Goal: Task Accomplishment & Management: Manage account settings

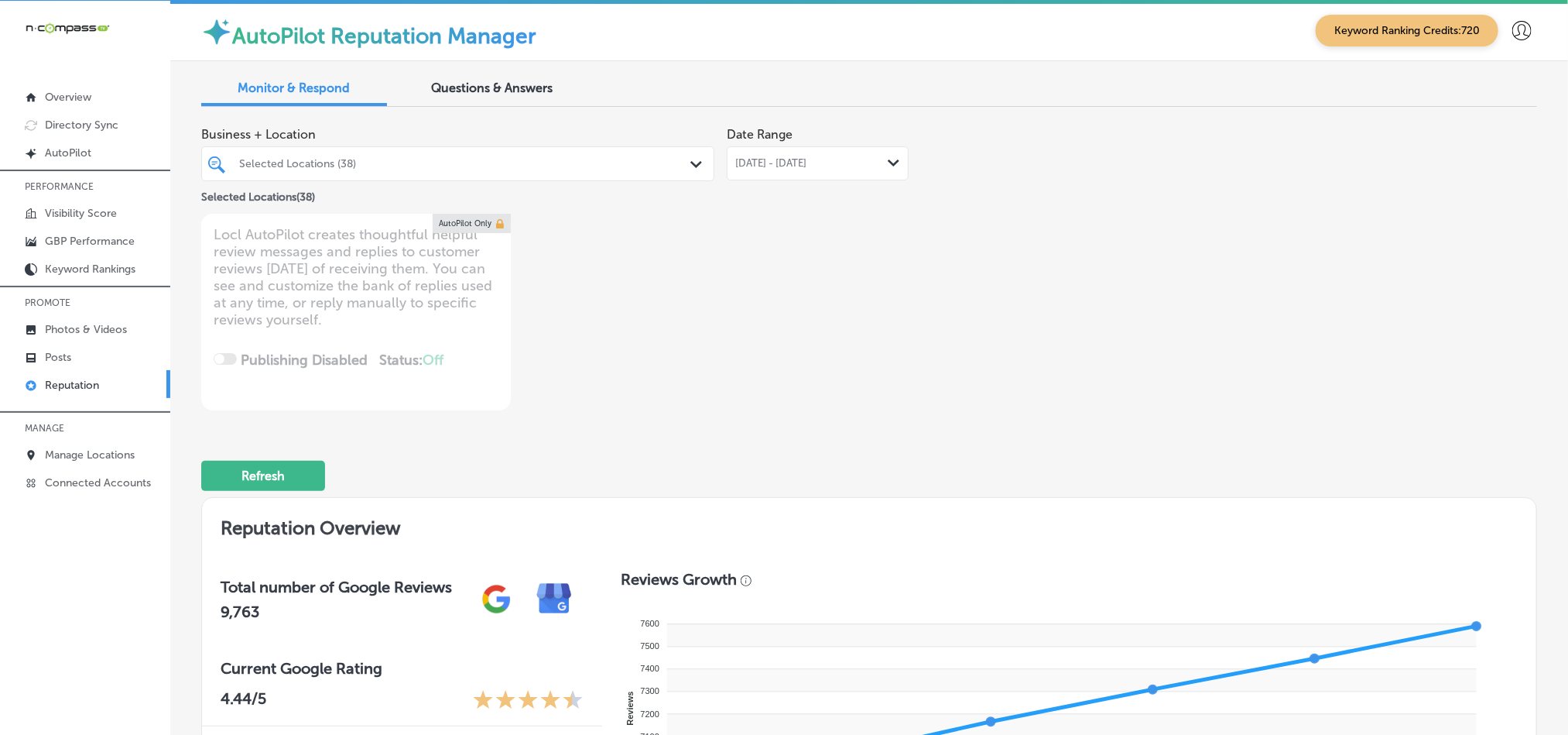
click at [806, 161] on span "[DATE] - [DATE]" at bounding box center [771, 163] width 71 height 12
click at [862, 157] on div "[DATE] - [DATE] Path Created with Sketch." at bounding box center [818, 163] width 165 height 12
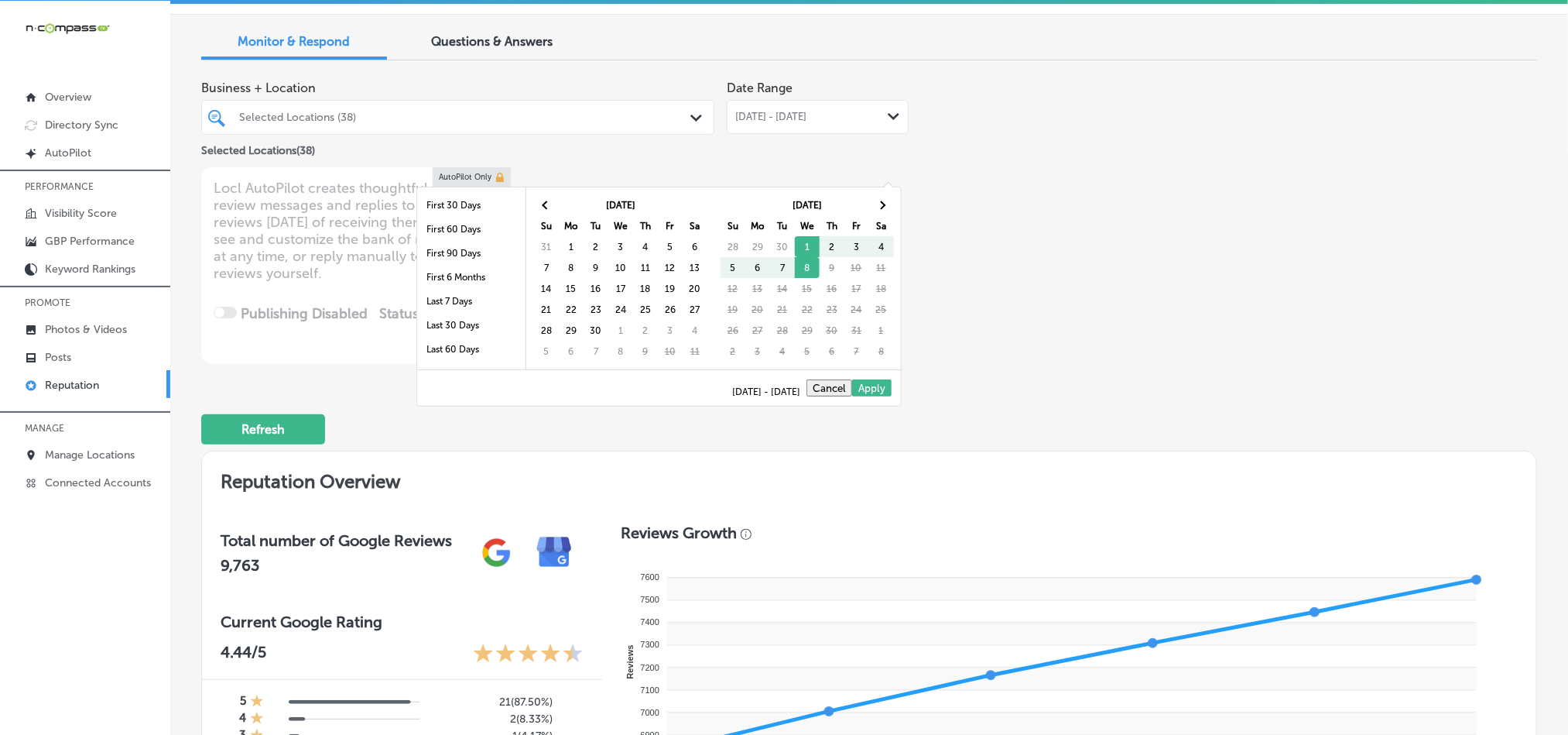
scroll to position [116, 0]
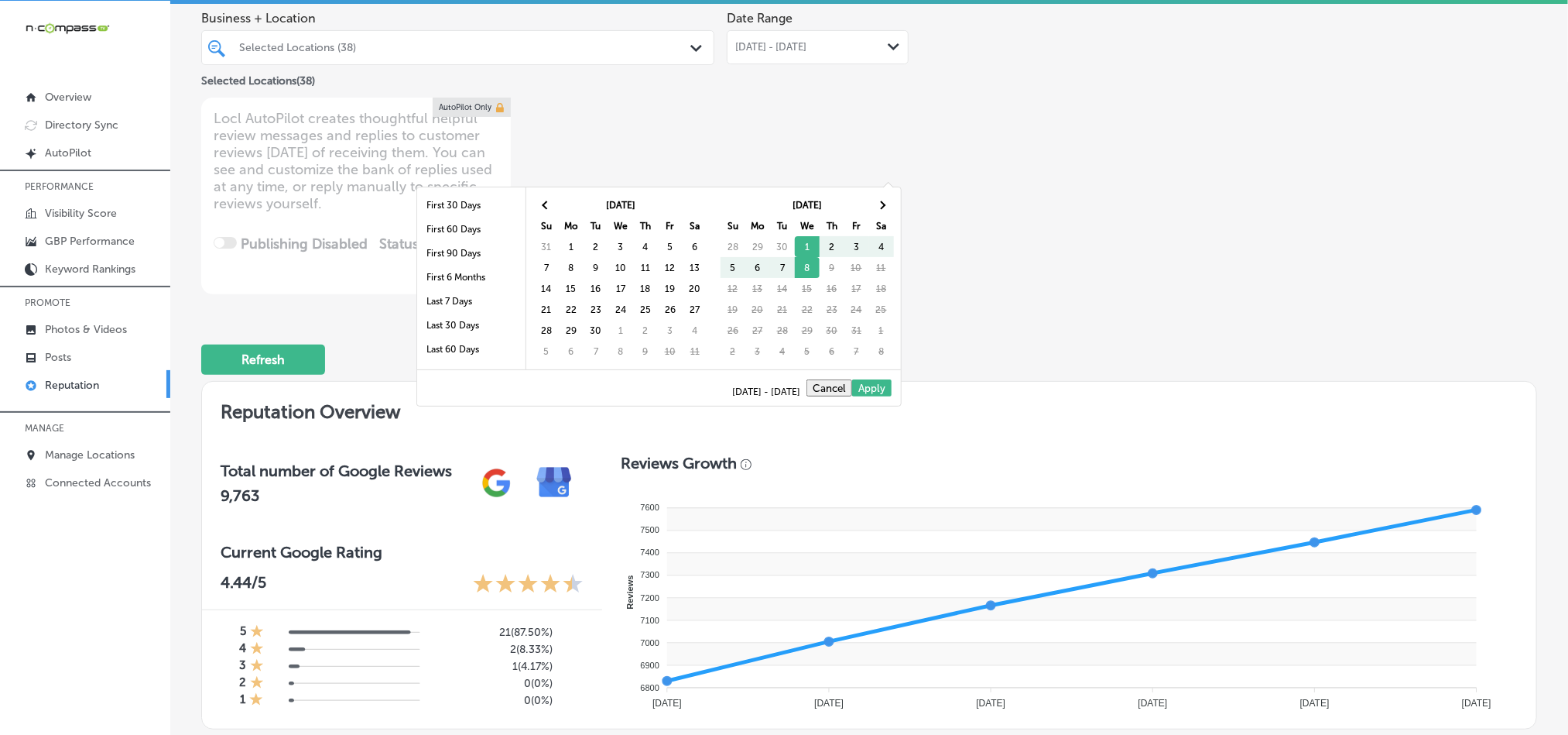
click at [995, 314] on div "Refresh" at bounding box center [869, 353] width 1335 height 80
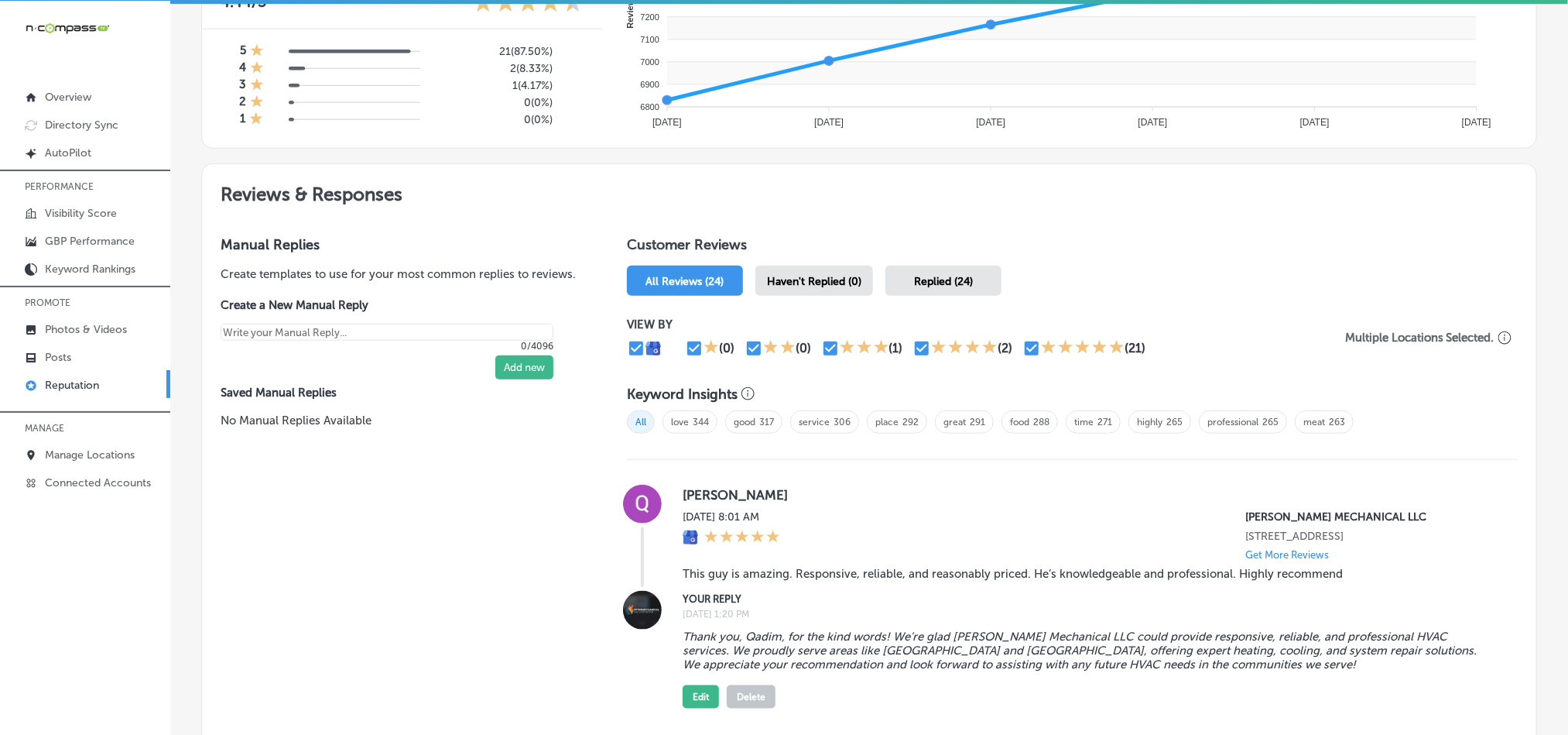
click at [841, 275] on span "Haven't Replied (0)" at bounding box center [814, 282] width 95 height 13
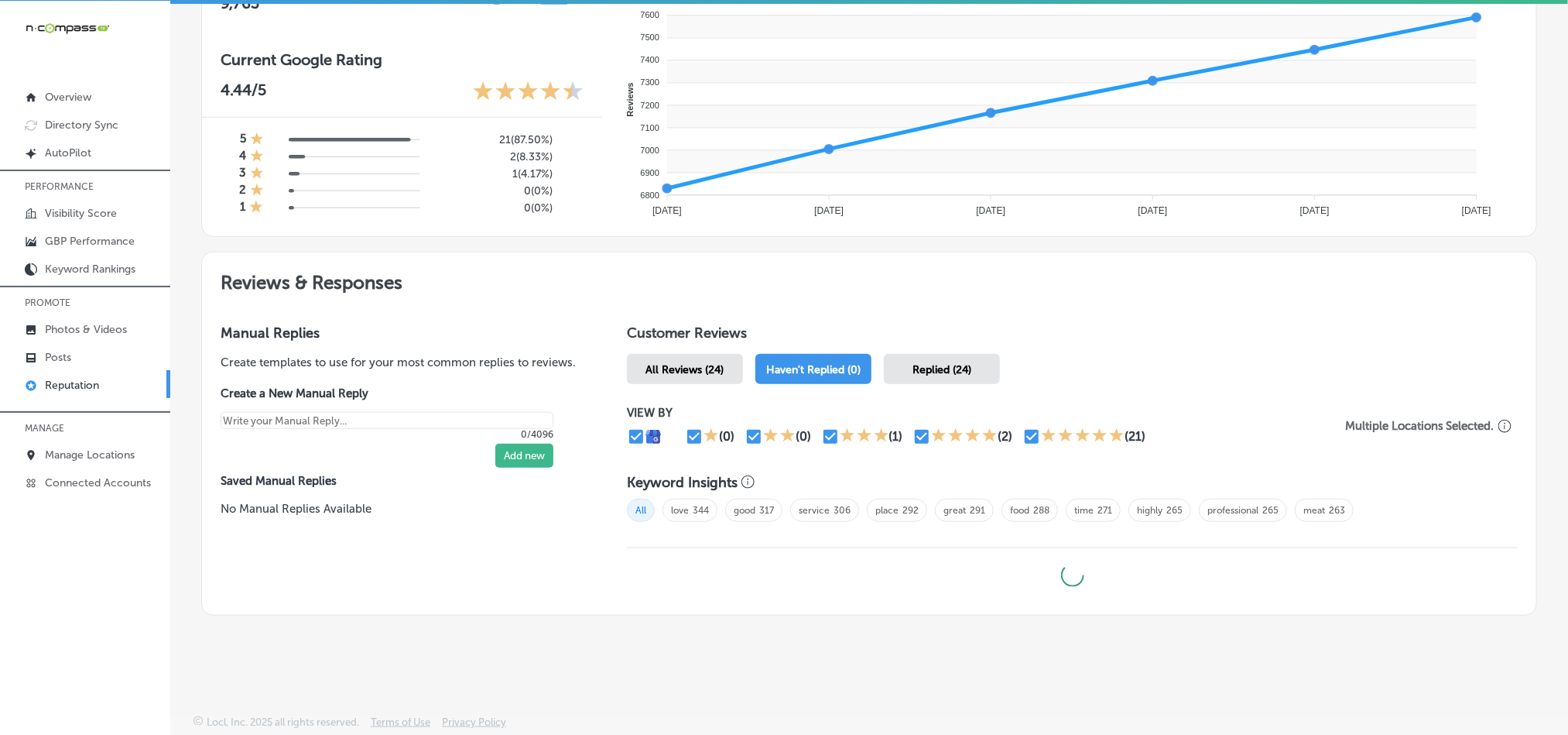
scroll to position [605, 0]
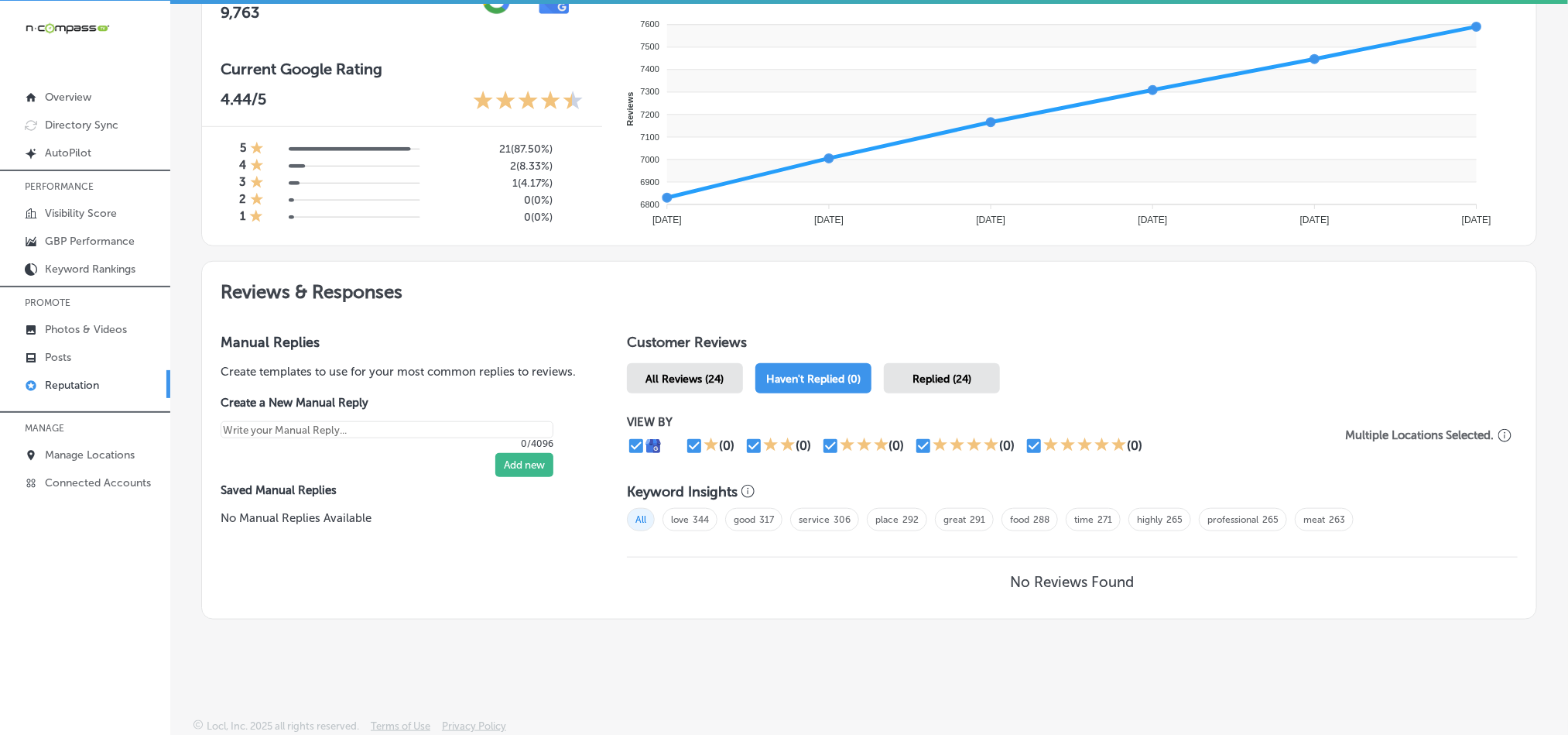
click at [938, 377] on span "Replied (24)" at bounding box center [942, 379] width 59 height 13
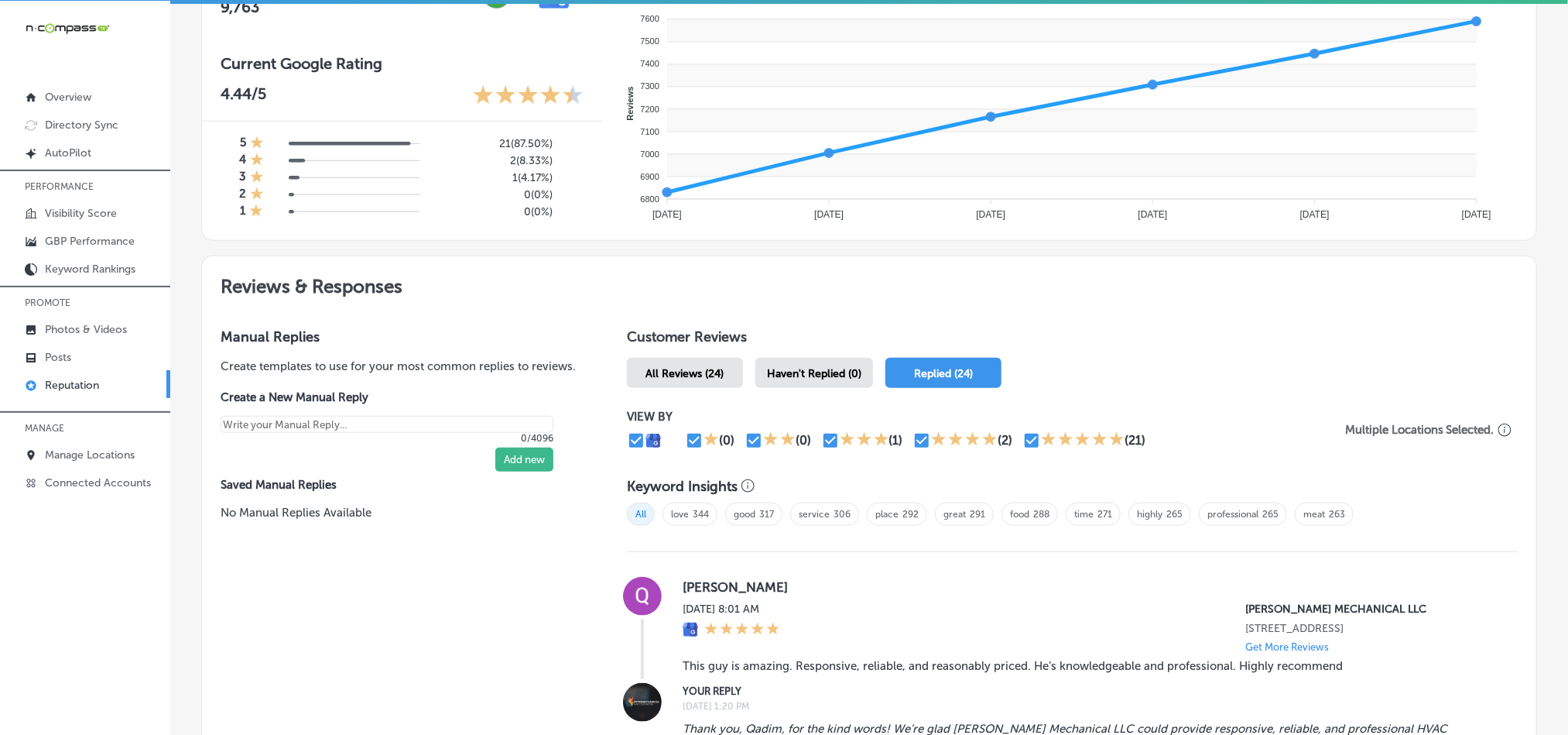
scroll to position [696, 0]
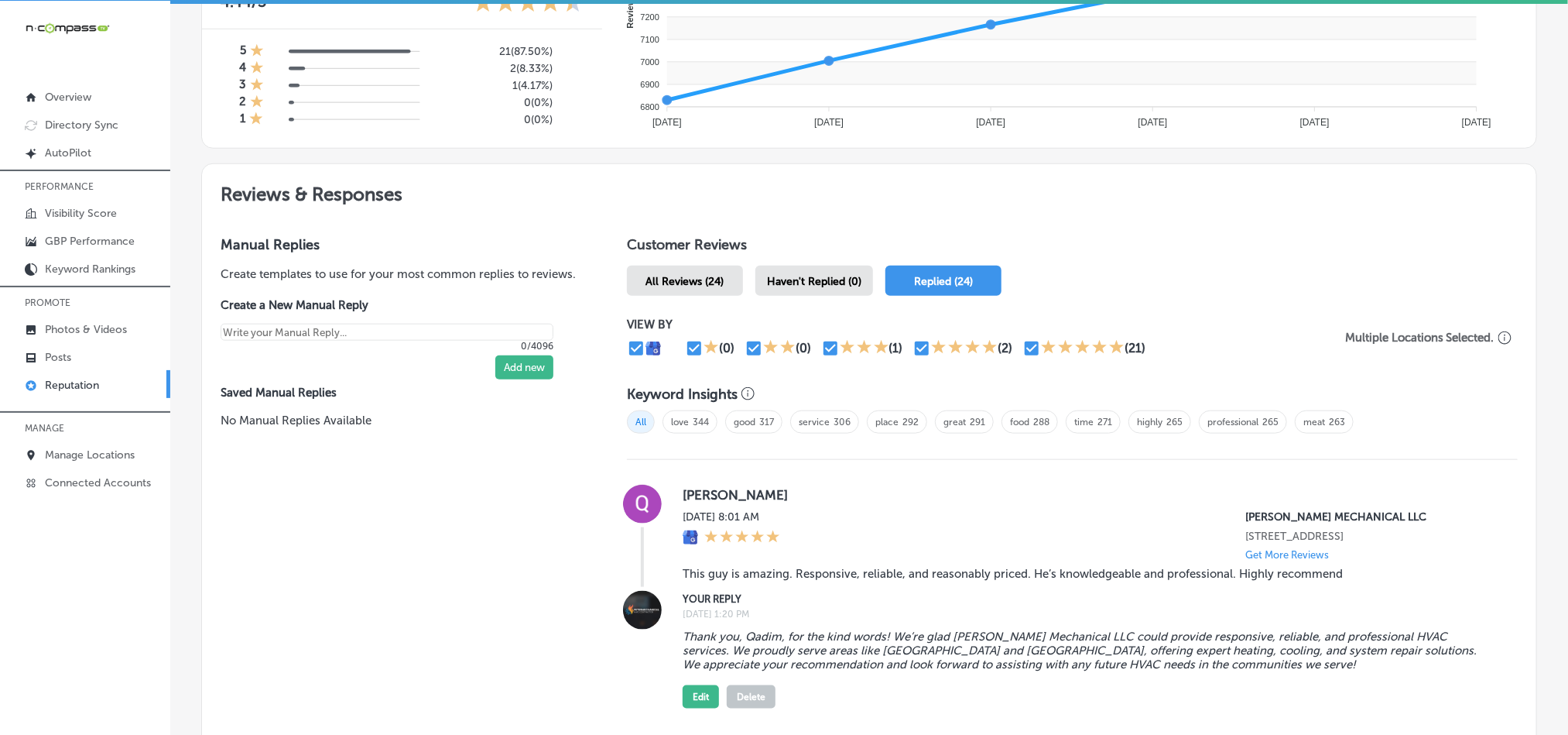
click at [831, 276] on span "Haven't Replied (0)" at bounding box center [814, 282] width 95 height 13
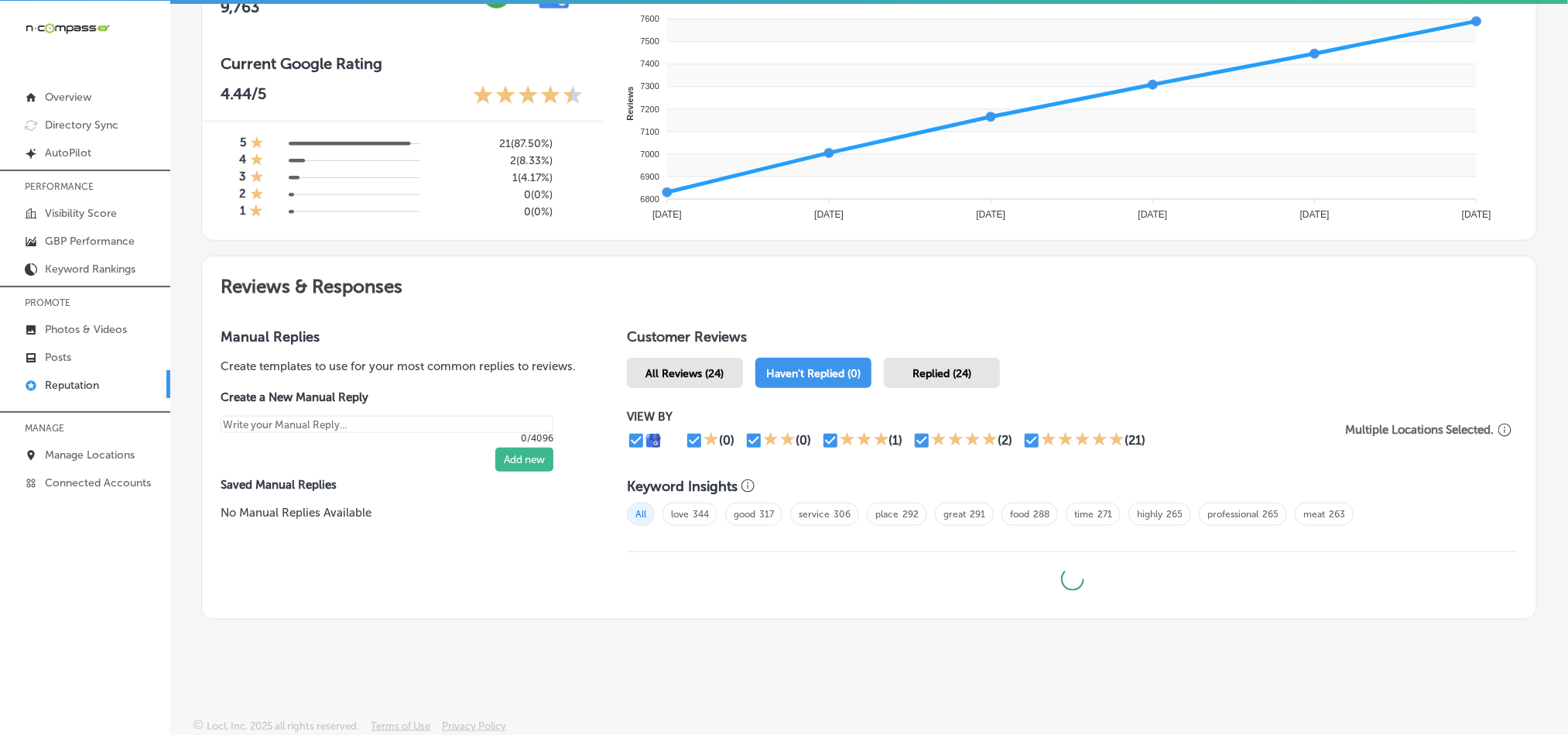
type textarea "x"
